Goal: Task Accomplishment & Management: Manage account settings

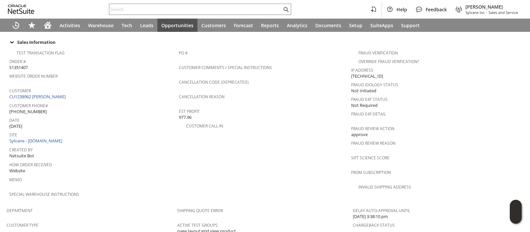
scroll to position [463, 0]
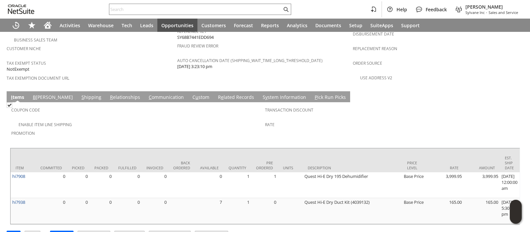
click at [80, 94] on link "S hipping" at bounding box center [91, 97] width 23 height 7
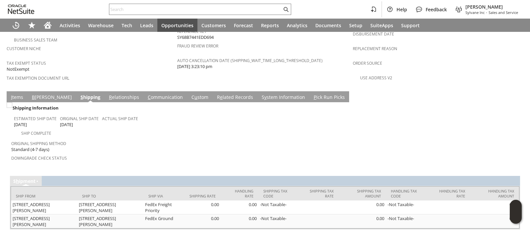
scroll to position [460, 0]
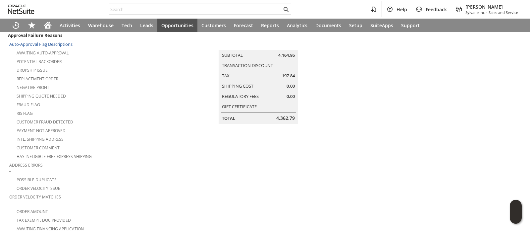
scroll to position [87, 0]
